Goal: Task Accomplishment & Management: Manage account settings

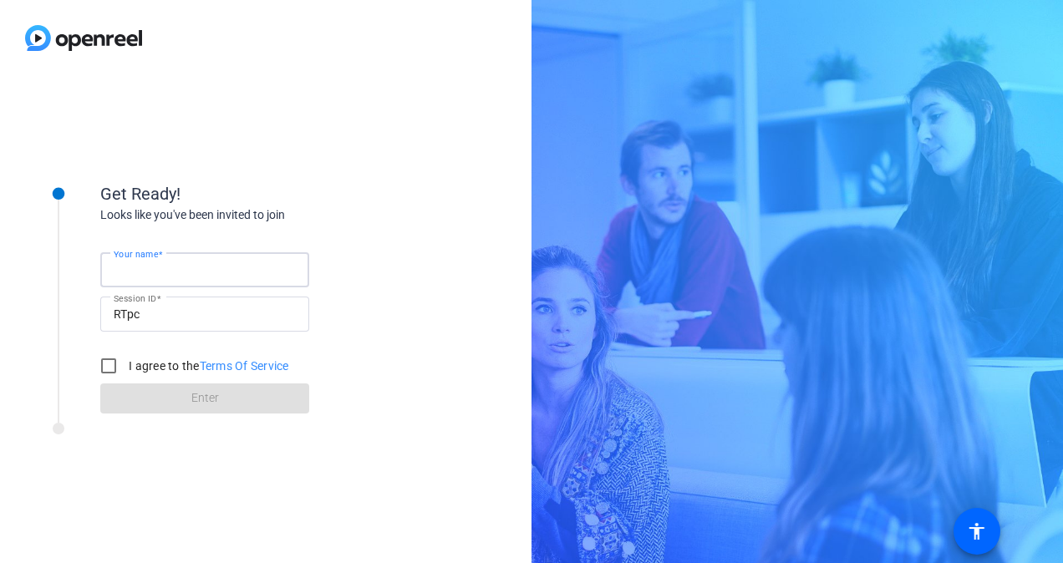
click at [239, 278] on input "Your name" at bounding box center [205, 270] width 182 height 20
type input "[PERSON_NAME]"
click at [129, 372] on label "I agree to the Terms Of Service" at bounding box center [207, 366] width 164 height 17
click at [125, 372] on input "I agree to the Terms Of Service" at bounding box center [108, 365] width 33 height 33
checkbox input "true"
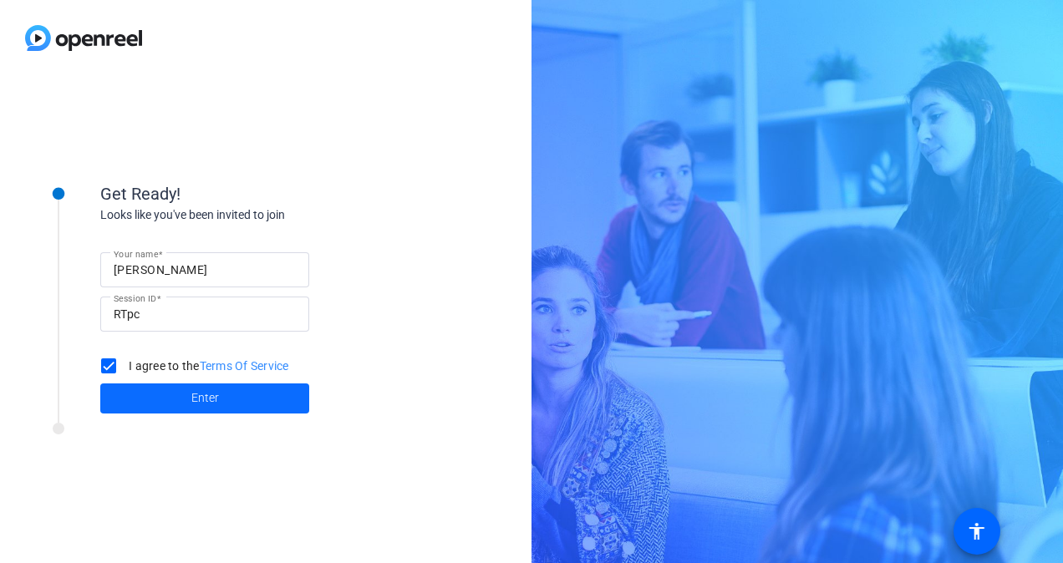
click at [145, 384] on span at bounding box center [204, 399] width 209 height 40
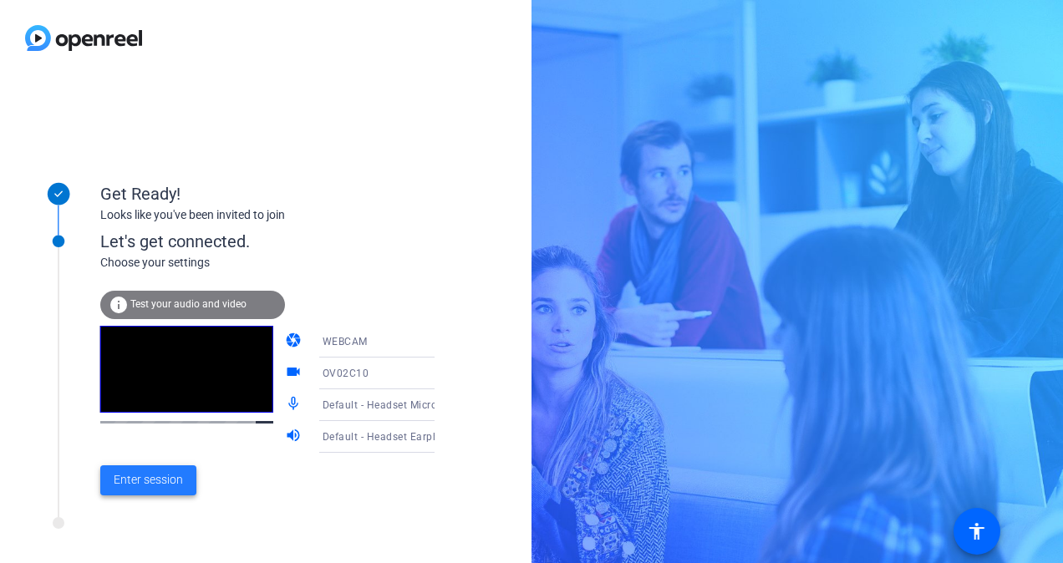
click at [137, 491] on span at bounding box center [148, 480] width 96 height 40
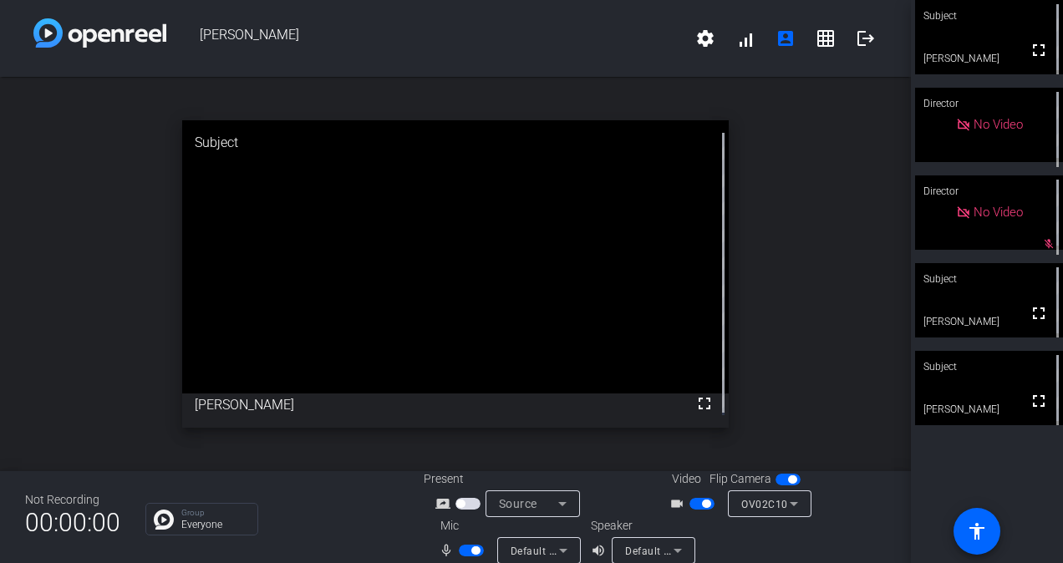
click at [464, 551] on span "button" at bounding box center [471, 551] width 25 height 12
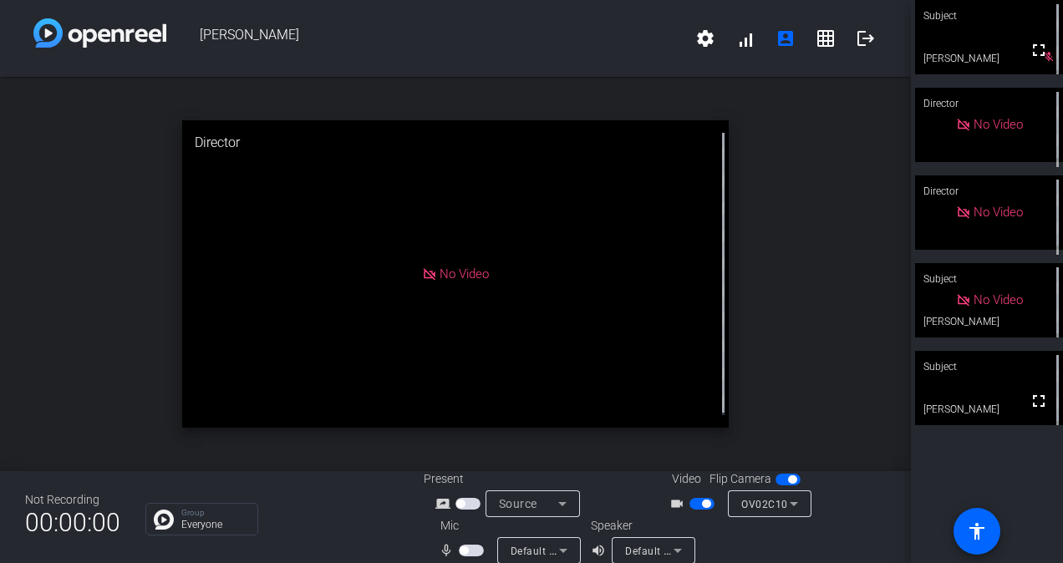
click at [693, 502] on span "button" at bounding box center [701, 504] width 25 height 12
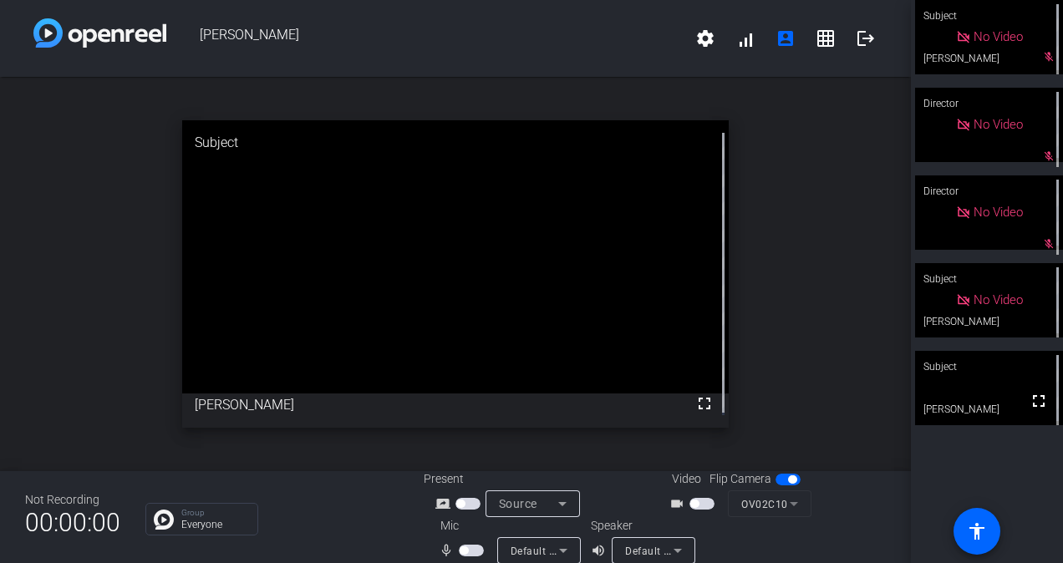
click at [698, 505] on span "button" at bounding box center [701, 504] width 25 height 12
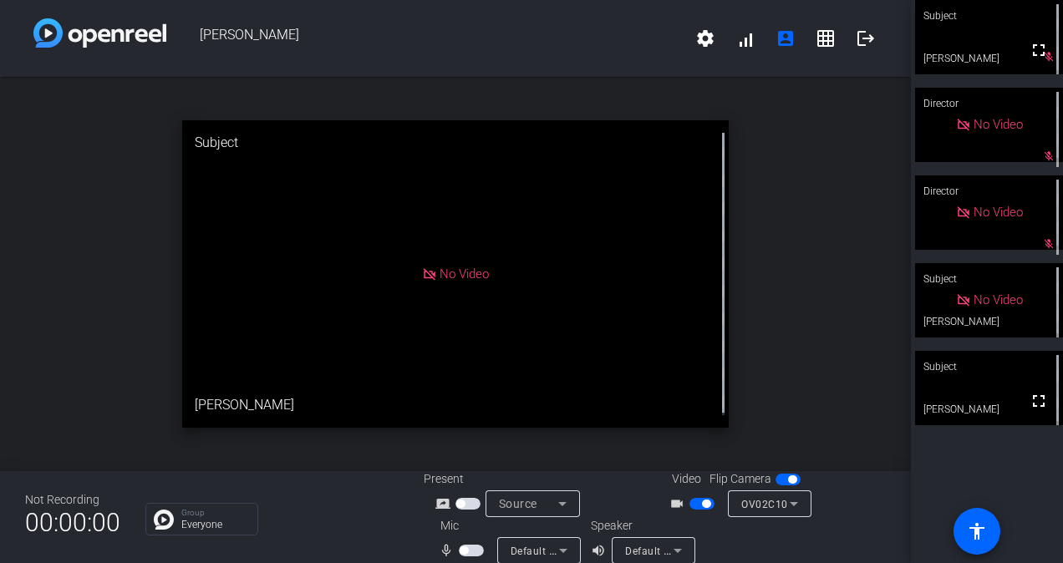
click at [469, 552] on span "button" at bounding box center [471, 551] width 25 height 12
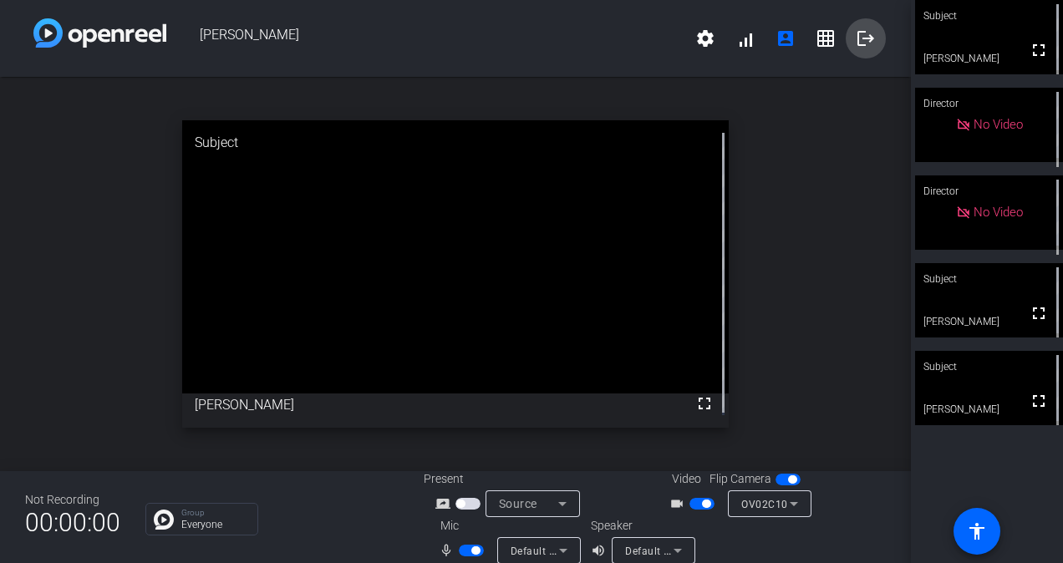
click at [856, 39] on mat-icon "logout" at bounding box center [866, 38] width 20 height 20
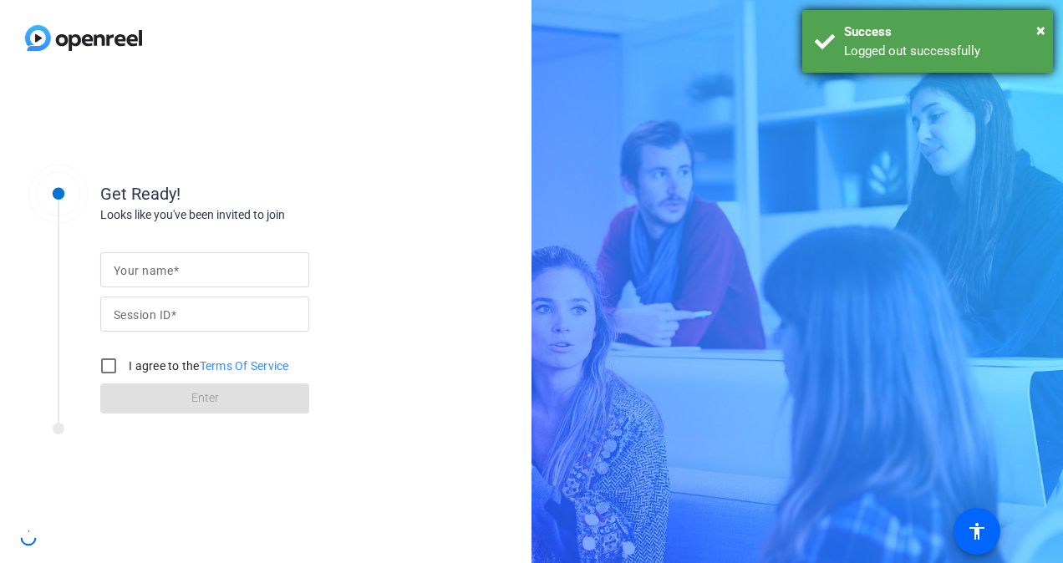
click at [853, 26] on div "Success" at bounding box center [942, 32] width 196 height 19
